Goal: Find contact information: Find contact information

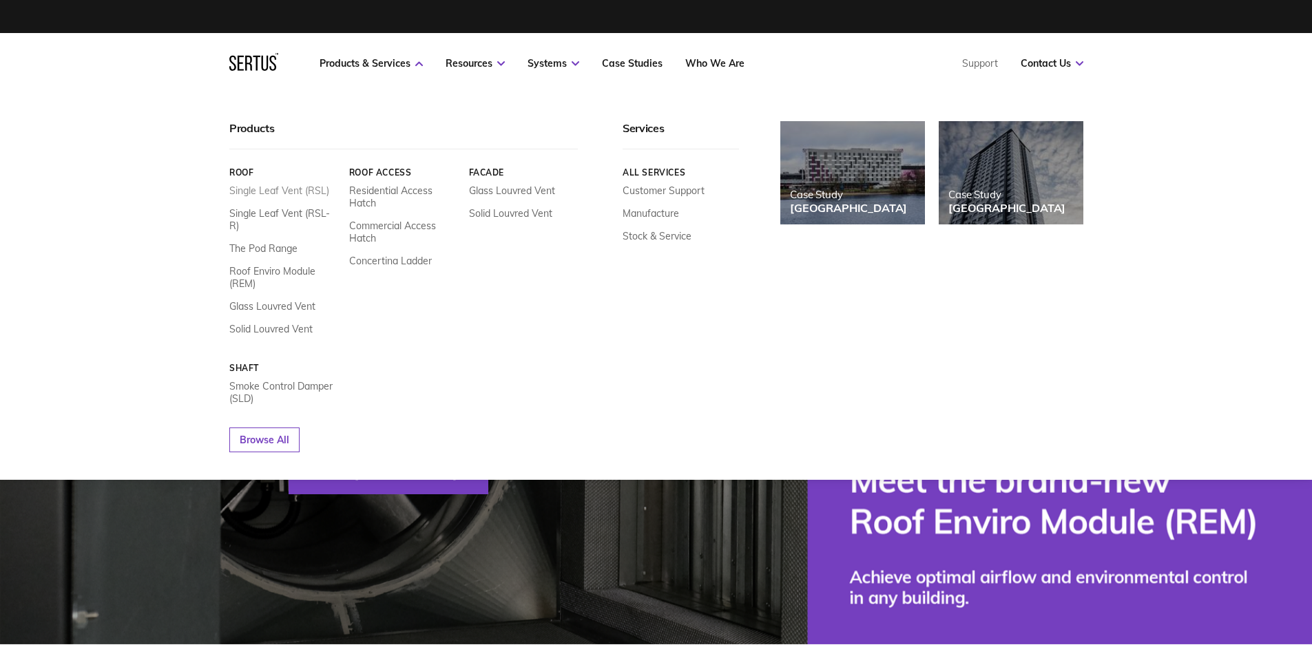
click at [280, 190] on link "Single Leaf Vent (RSL)" at bounding box center [279, 191] width 100 height 12
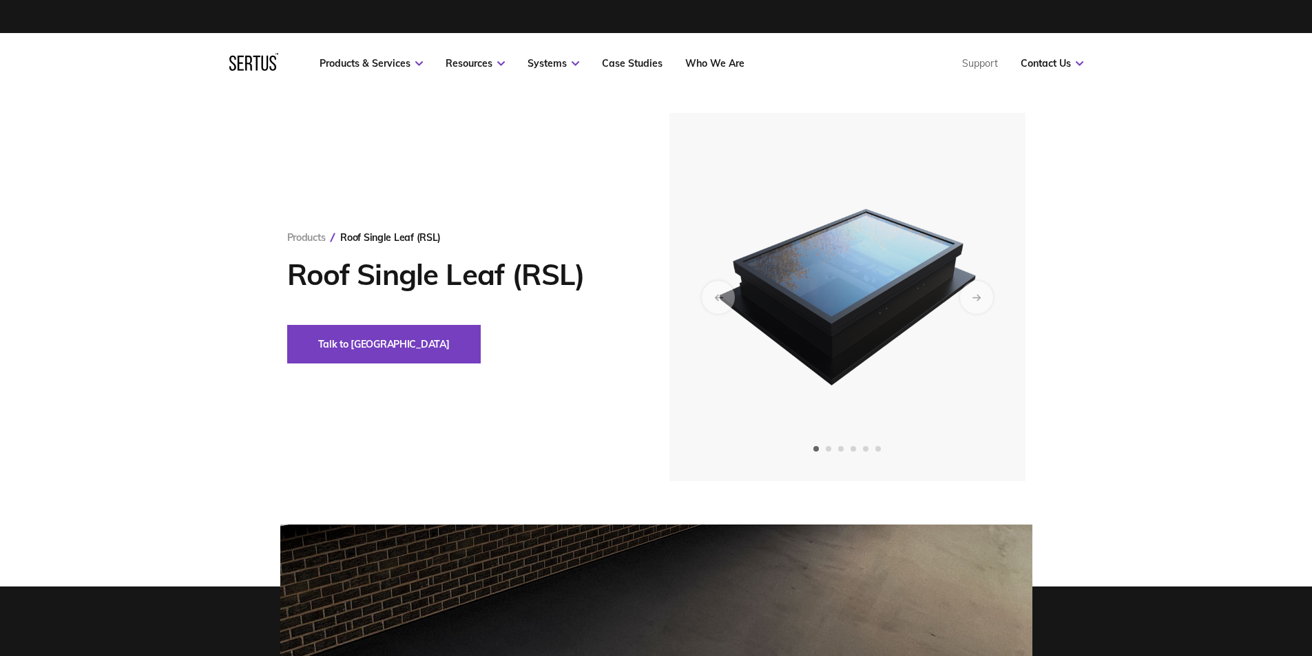
click at [1034, 350] on div "Products Roof Single Leaf (RSL) Roof Single Leaf (RSL) Talk to us" at bounding box center [656, 297] width 807 height 368
click at [973, 345] on img at bounding box center [847, 297] width 338 height 368
click at [976, 293] on icon "Next slide" at bounding box center [976, 297] width 9 height 8
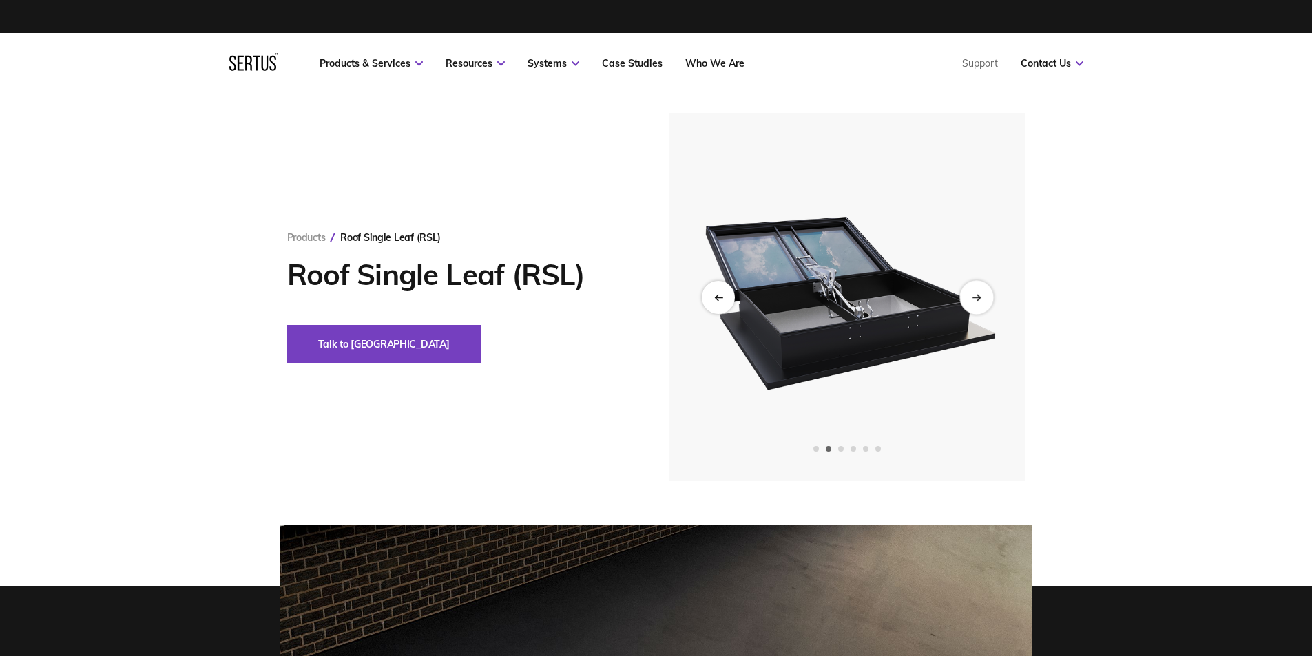
click at [976, 293] on icon "Next slide" at bounding box center [976, 297] width 9 height 8
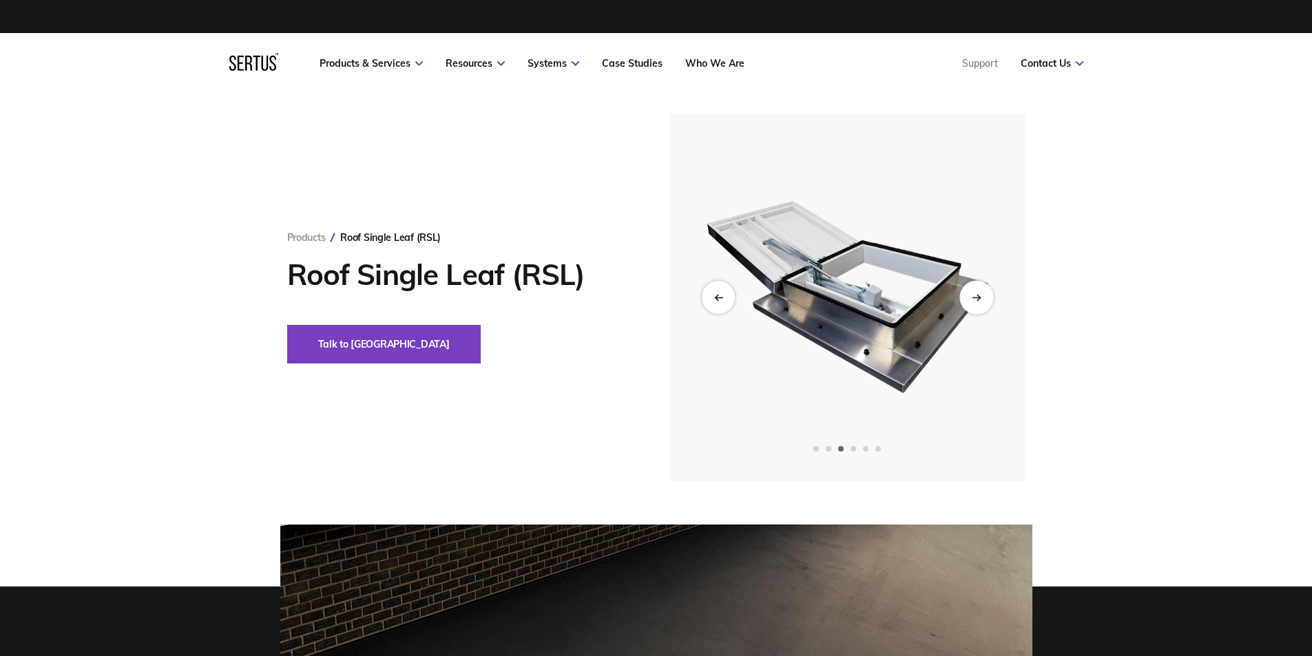
click at [976, 293] on icon "Next slide" at bounding box center [976, 297] width 9 height 8
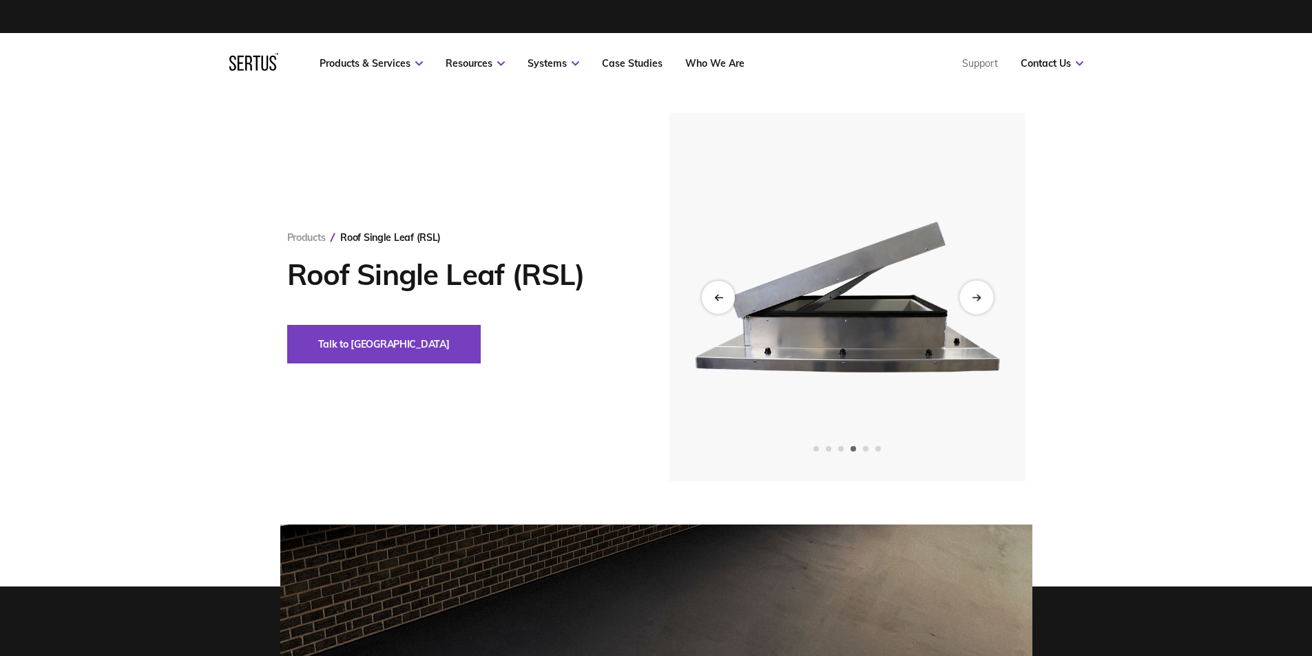
click at [976, 293] on icon "Next slide" at bounding box center [976, 297] width 9 height 8
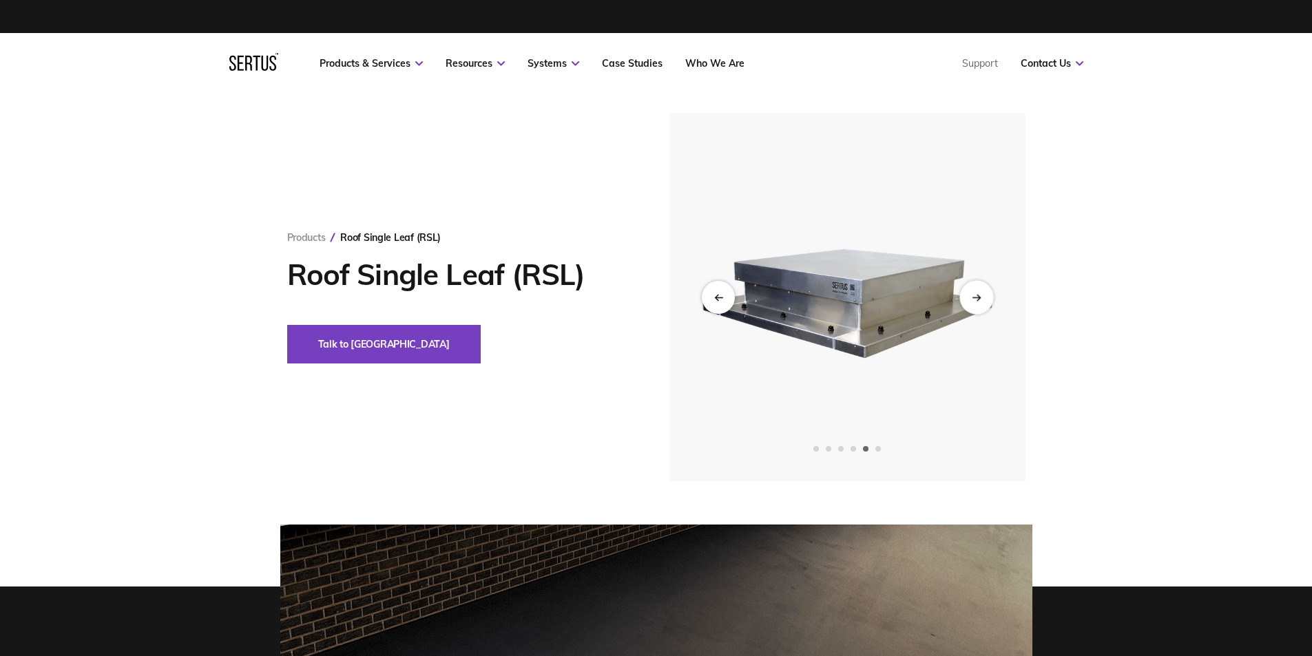
click at [976, 293] on icon "Next slide" at bounding box center [976, 297] width 9 height 8
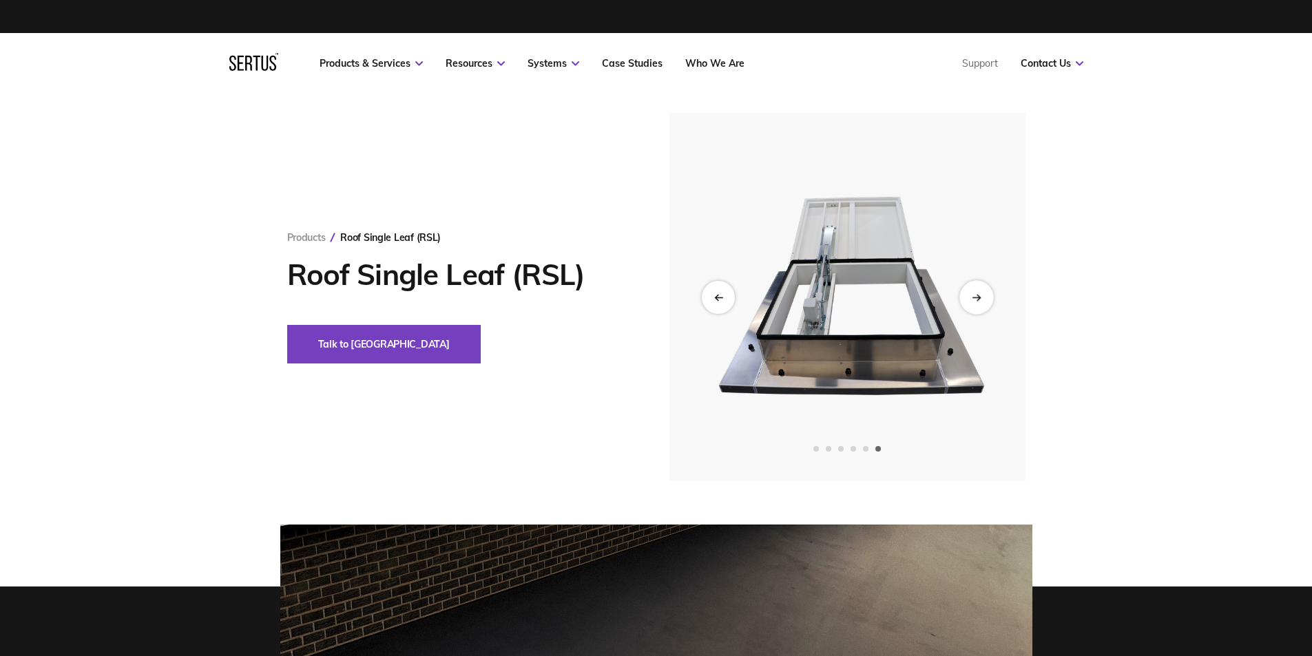
click at [976, 293] on icon "Next slide" at bounding box center [976, 297] width 9 height 8
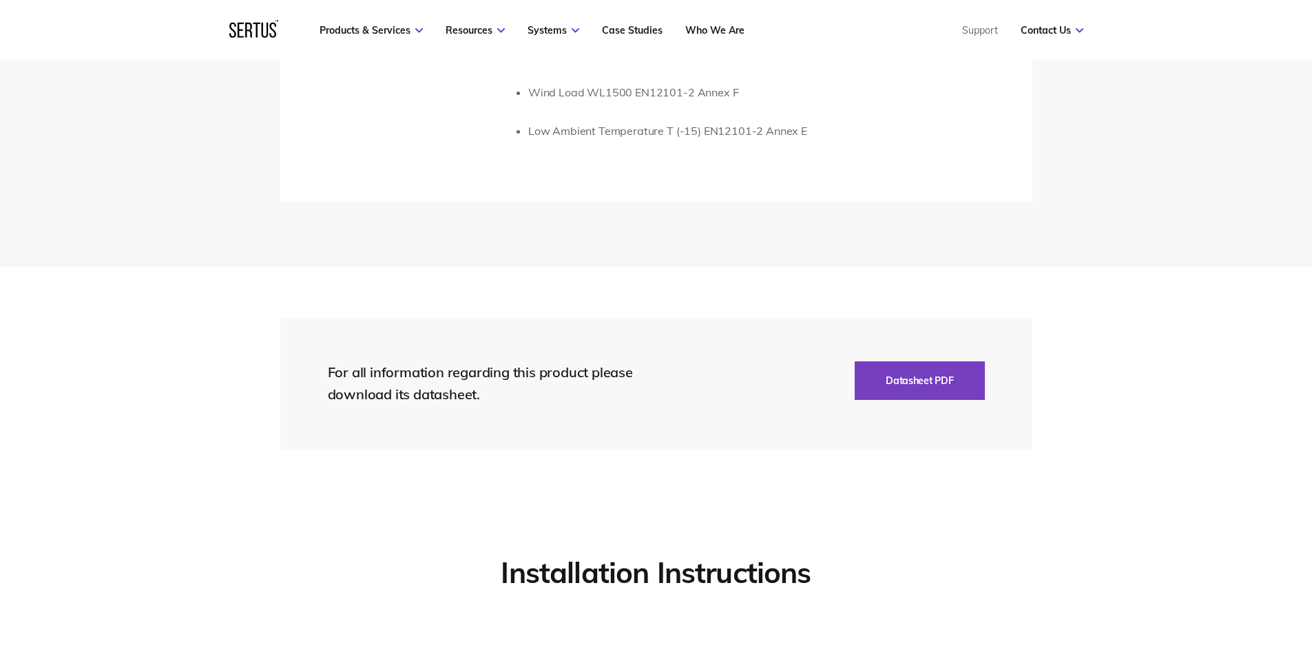
scroll to position [3099, 0]
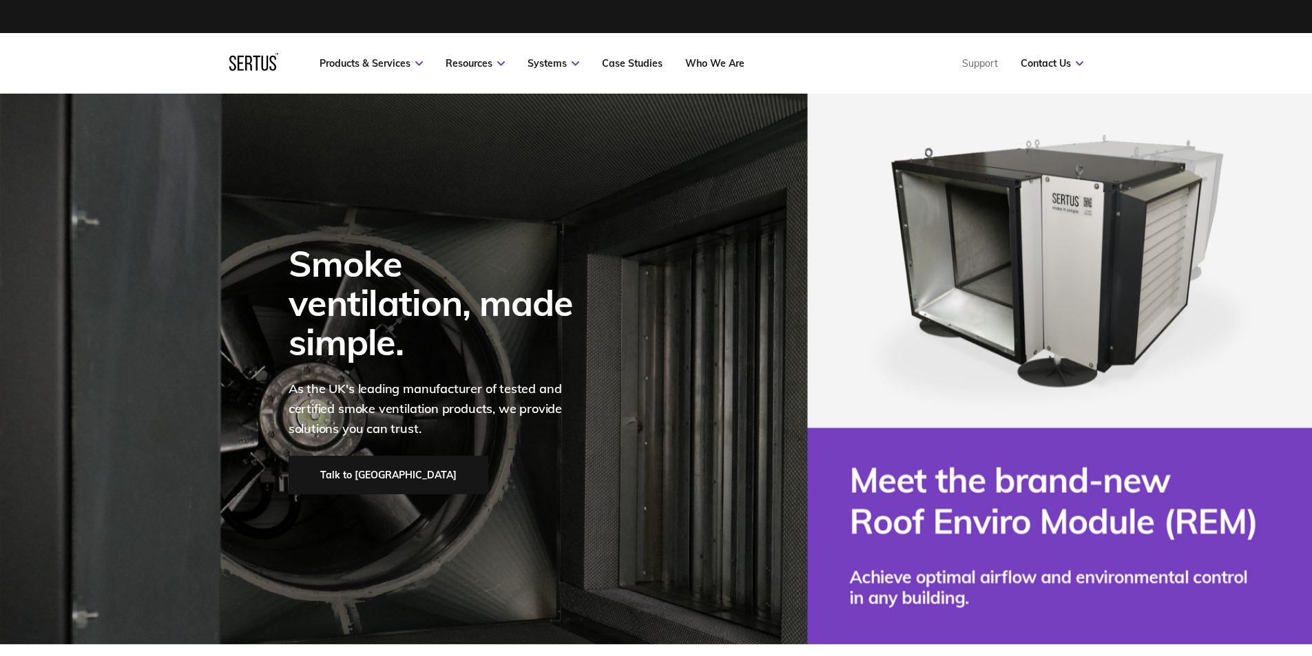
click at [346, 456] on link "Talk to [GEOGRAPHIC_DATA]" at bounding box center [389, 475] width 200 height 39
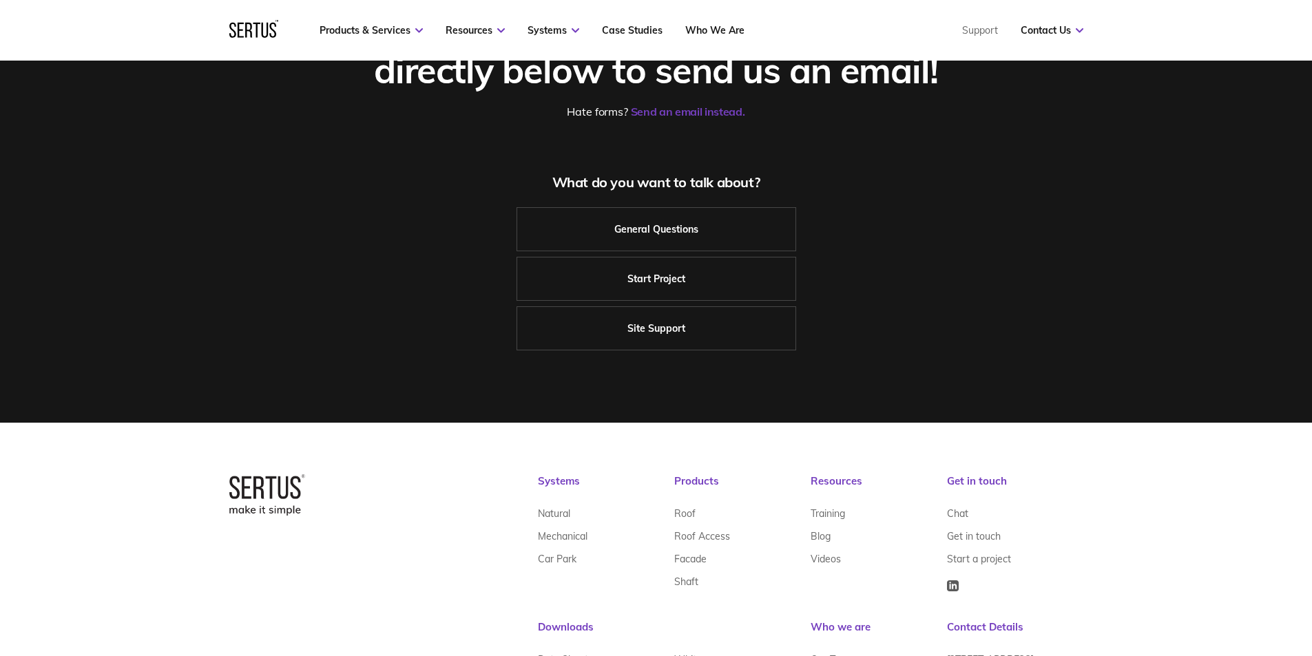
scroll to position [326, 0]
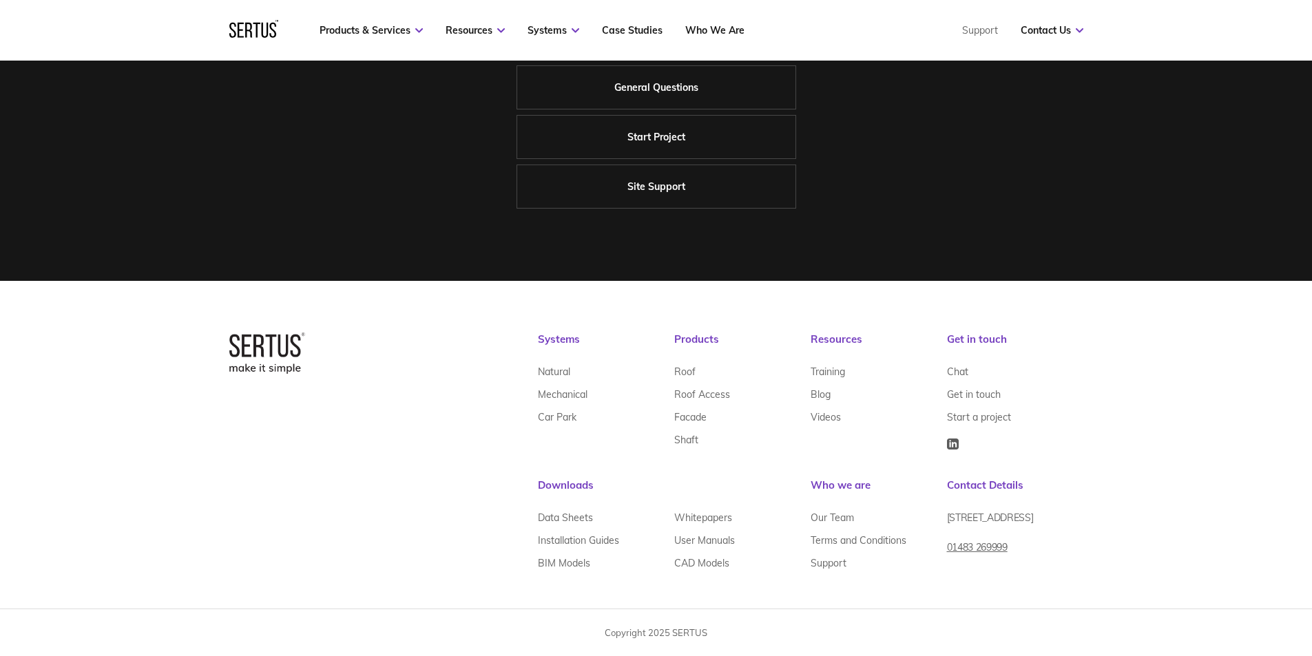
click at [269, 425] on div at bounding box center [267, 454] width 76 height 242
